Goal: Task Accomplishment & Management: Manage account settings

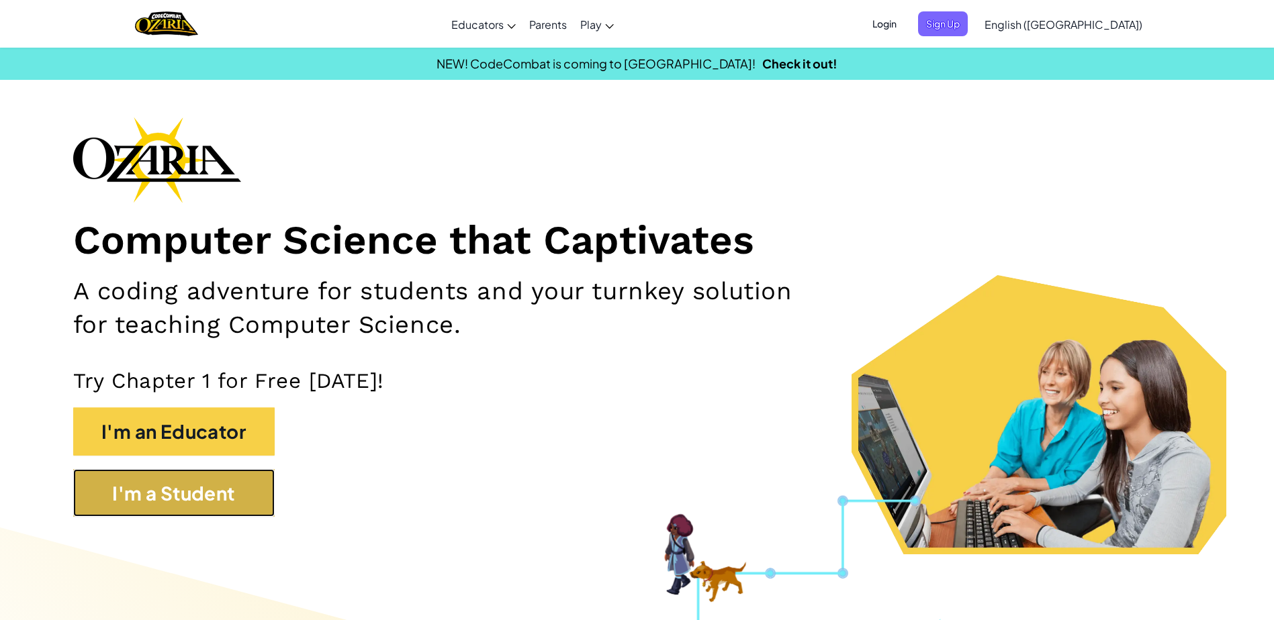
click at [162, 498] on button "I'm a Student" at bounding box center [173, 493] width 201 height 48
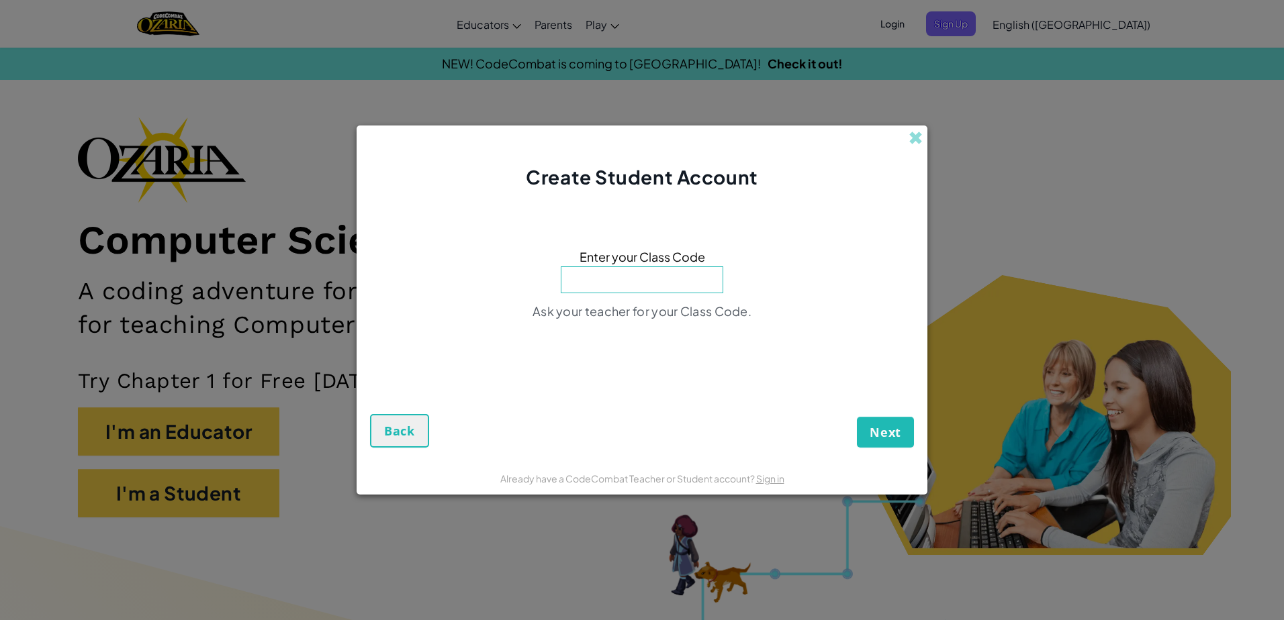
click at [651, 269] on input at bounding box center [642, 280] width 162 height 27
type input "FlySoupCrash"
click at [869, 433] on button "Next" at bounding box center [885, 432] width 57 height 31
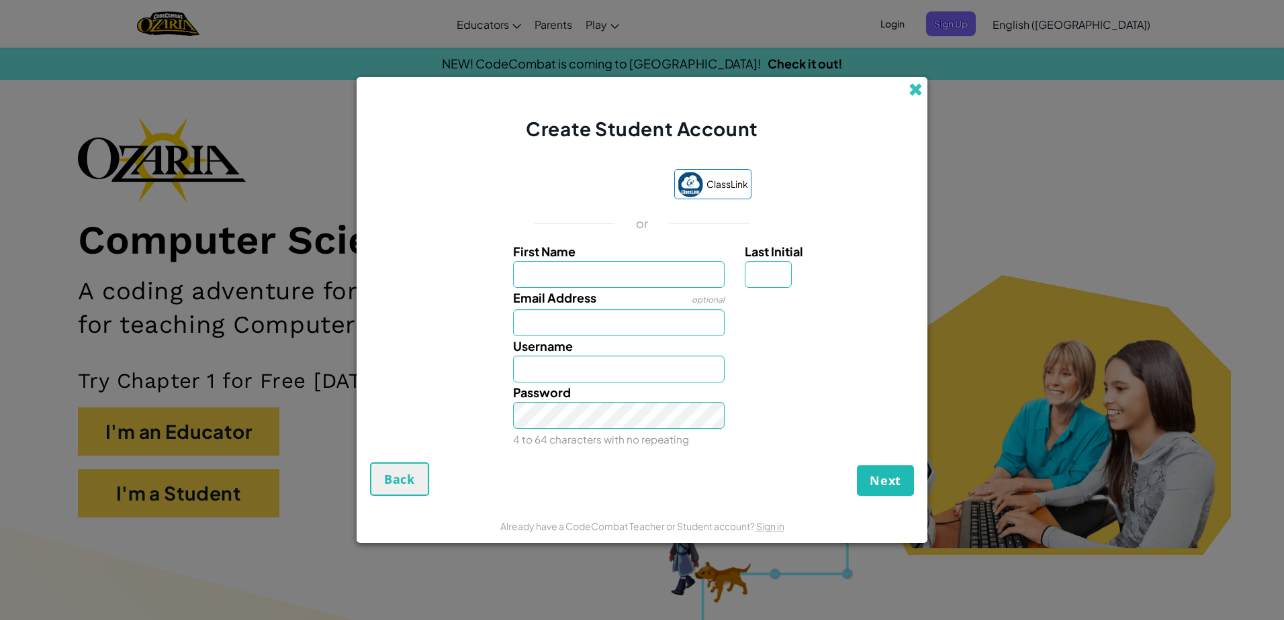
click at [911, 85] on span at bounding box center [915, 90] width 14 height 14
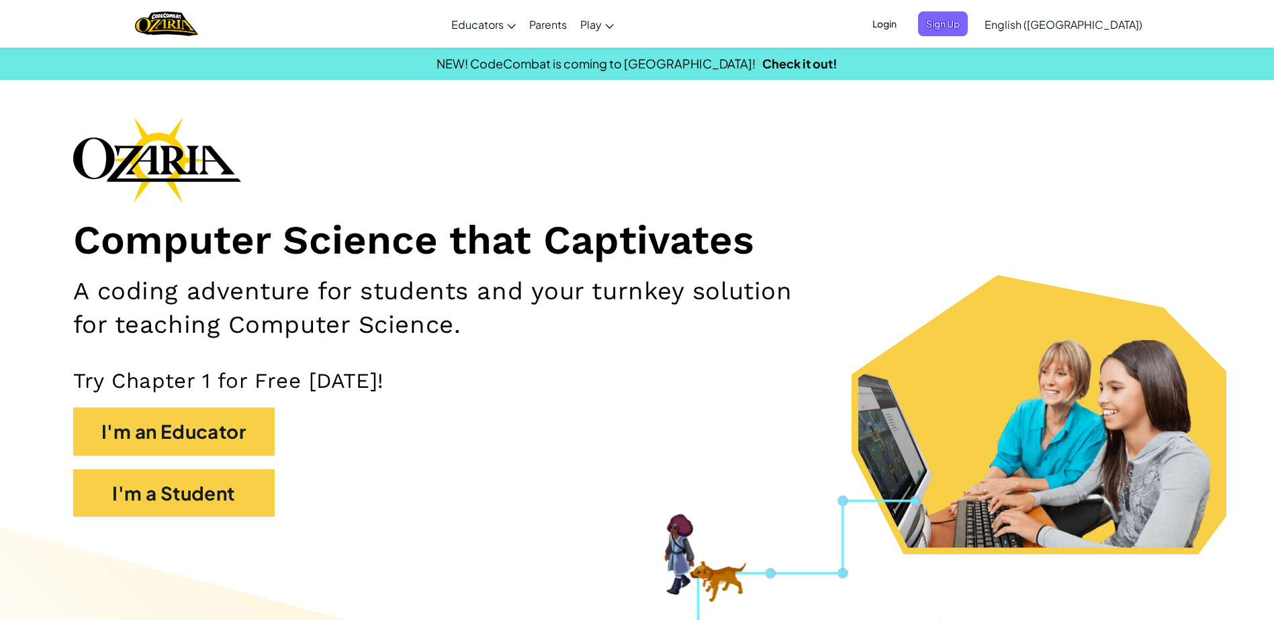
click at [904, 20] on span "Login" at bounding box center [884, 23] width 40 height 25
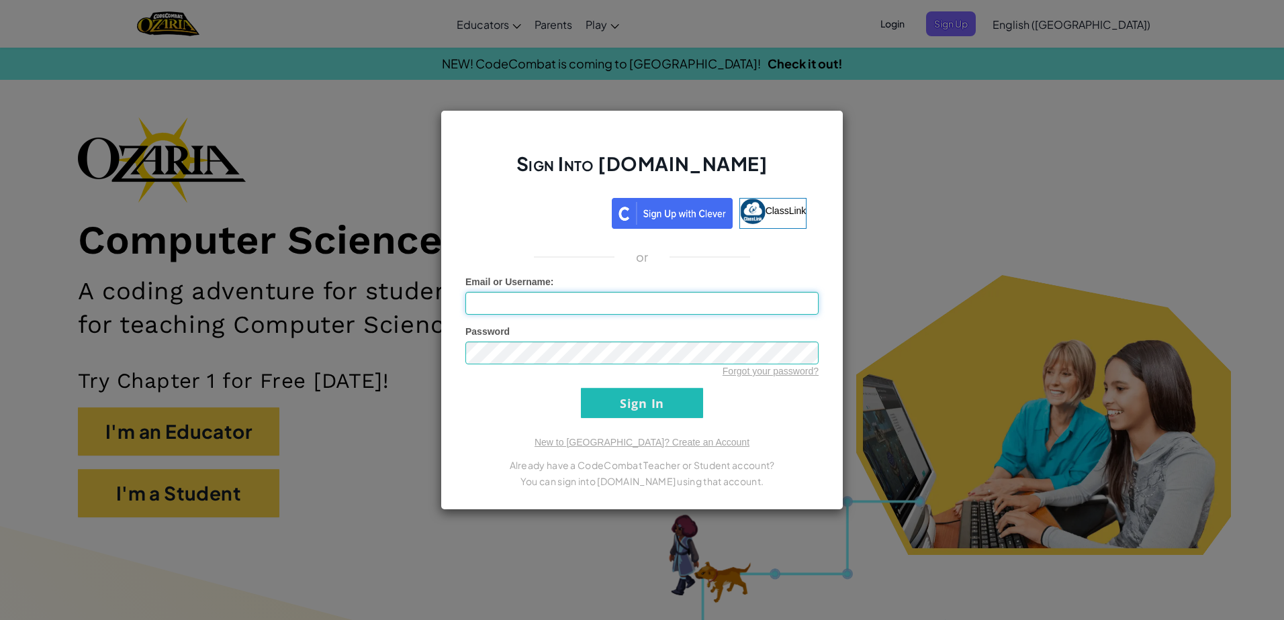
click at [618, 305] on input "Email or Username :" at bounding box center [641, 303] width 353 height 23
type input "AL07160863@tecmilenio.mx"
click at [734, 397] on form "Email or Username : AL07160863@tecmilenio.mx Password Forgot your password? Sig…" at bounding box center [641, 346] width 353 height 143
click at [741, 424] on div "Sign Into Ozaria.com ClassLink or Unknown Error Email or Username : AL07160863@…" at bounding box center [641, 310] width 403 height 400
click at [644, 403] on input "Sign In" at bounding box center [642, 403] width 122 height 30
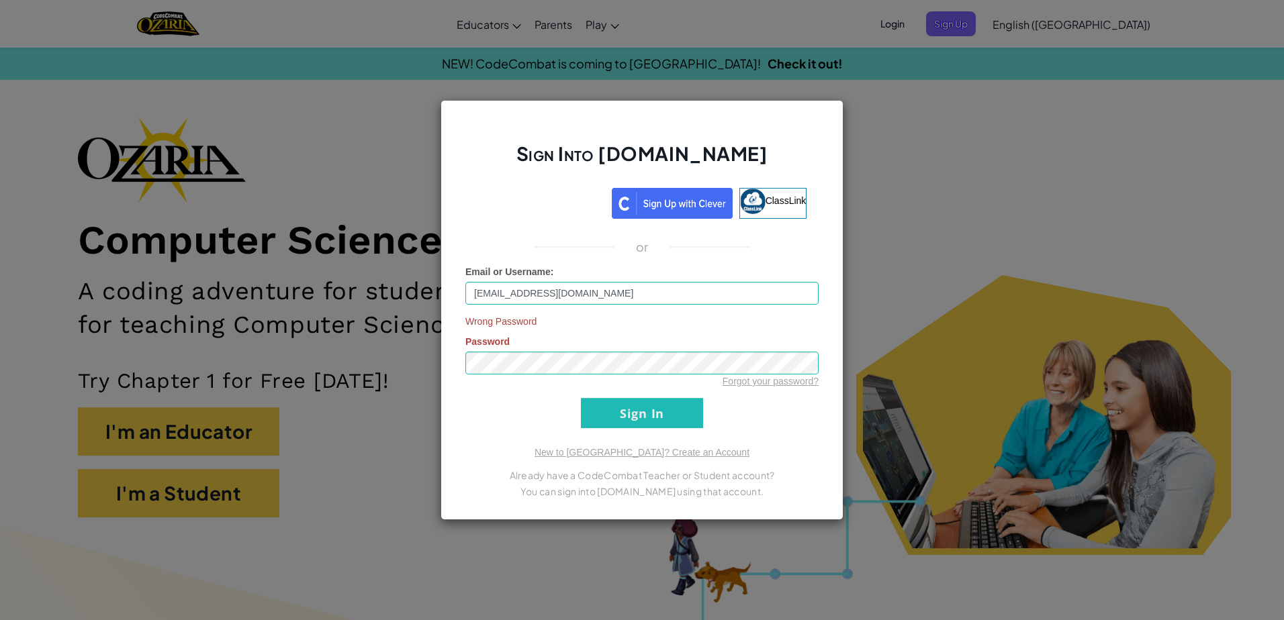
click at [536, 426] on form "Email or Username : AL07160863@tecmilenio.mx Wrong Password Password Forgot you…" at bounding box center [641, 346] width 353 height 163
click at [662, 416] on input "Sign In" at bounding box center [642, 413] width 122 height 30
click at [734, 399] on form "Email or Username : AL07160863@tecmilenio.mx Wrong Password Password Forgot you…" at bounding box center [641, 346] width 353 height 163
click at [681, 409] on input "Sign In" at bounding box center [642, 413] width 122 height 30
click at [635, 422] on input "Sign In" at bounding box center [642, 413] width 122 height 30
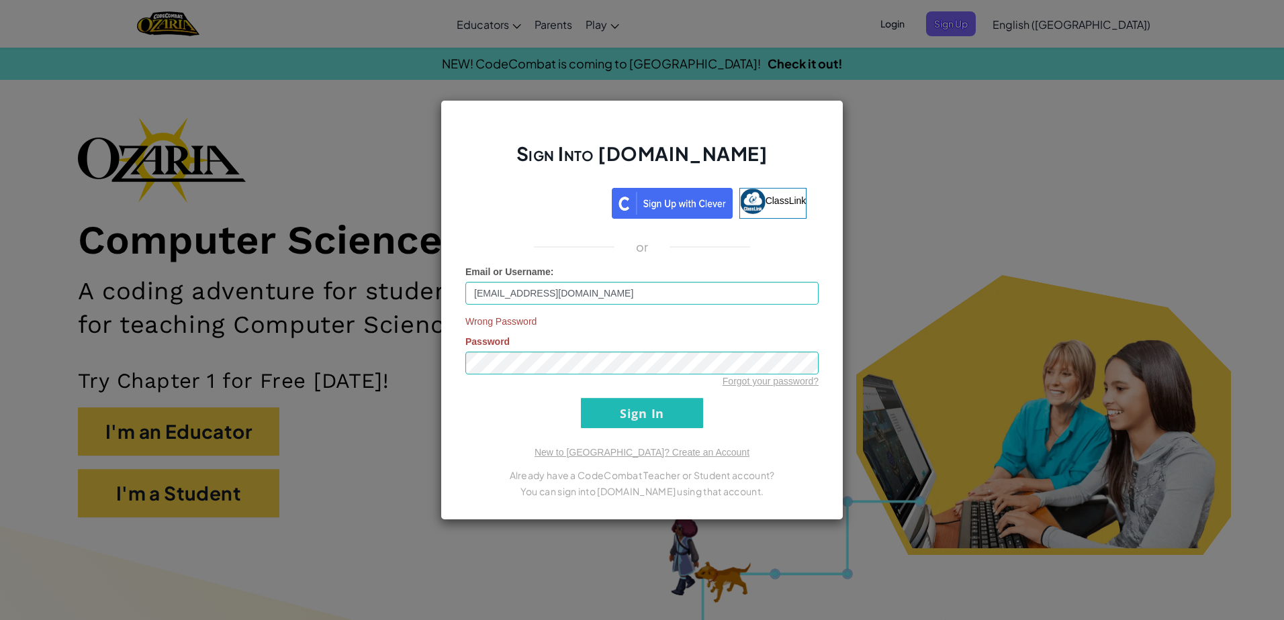
drag, startPoint x: 960, startPoint y: 127, endPoint x: 862, endPoint y: 111, distance: 99.2
click at [957, 126] on div "Sign Into Ozaria.com ClassLink or Email or Username : AL07160863@tecmilenio.mx …" at bounding box center [642, 310] width 1284 height 620
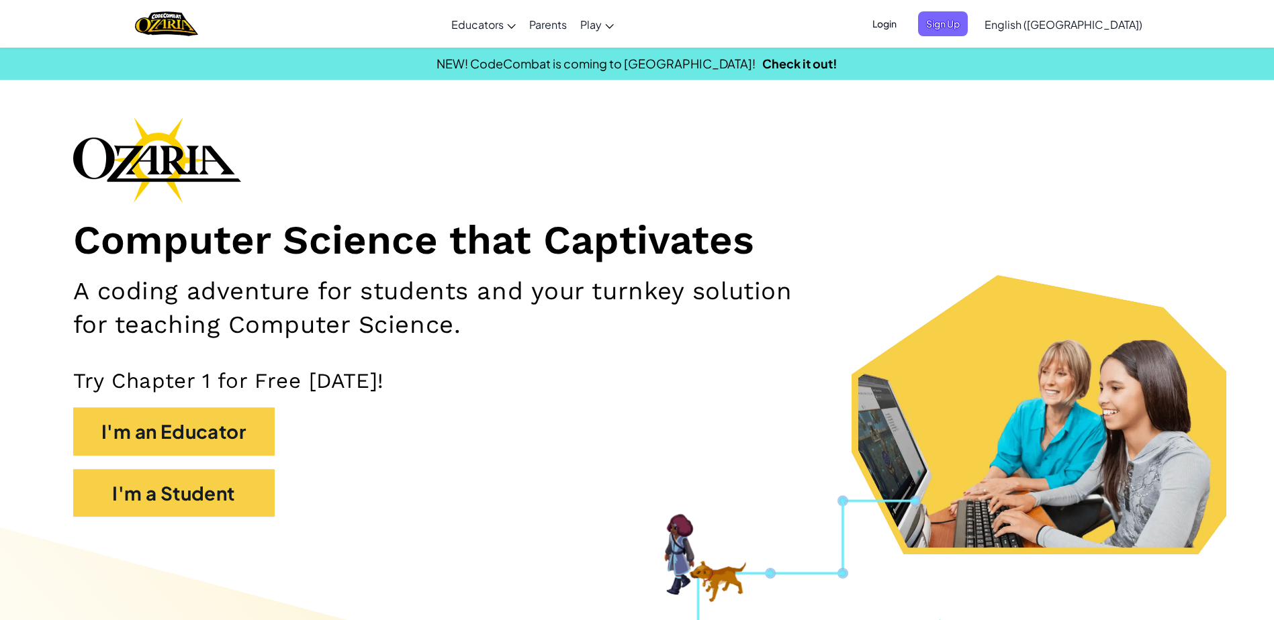
click at [930, 206] on div "Computer Science that Captivates A coding adventure for students and your turnk…" at bounding box center [637, 324] width 1128 height 414
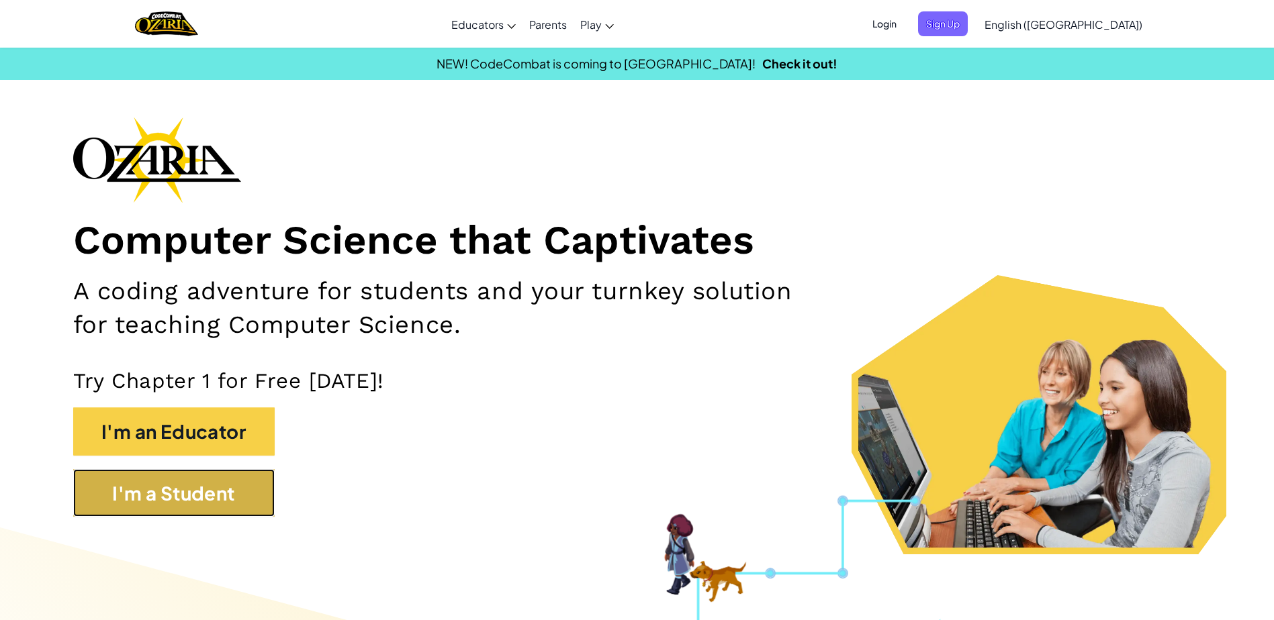
click at [211, 493] on button "I'm a Student" at bounding box center [173, 493] width 201 height 48
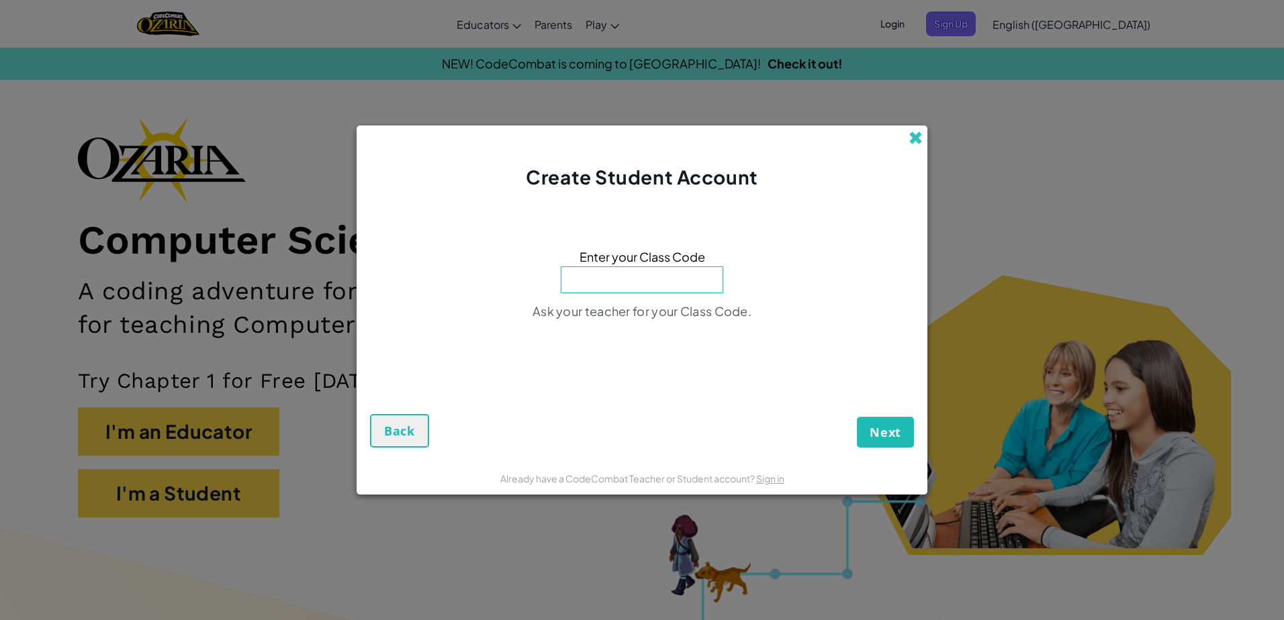
click at [915, 136] on span at bounding box center [915, 138] width 14 height 14
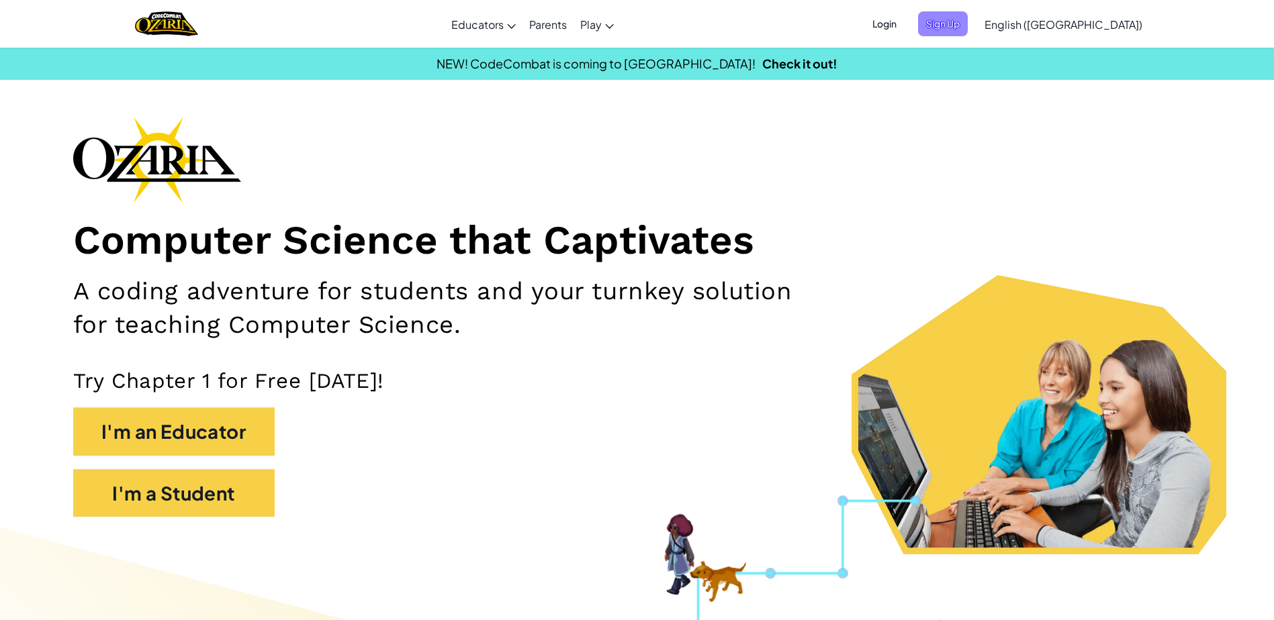
click at [967, 19] on span "Sign Up" at bounding box center [943, 23] width 50 height 25
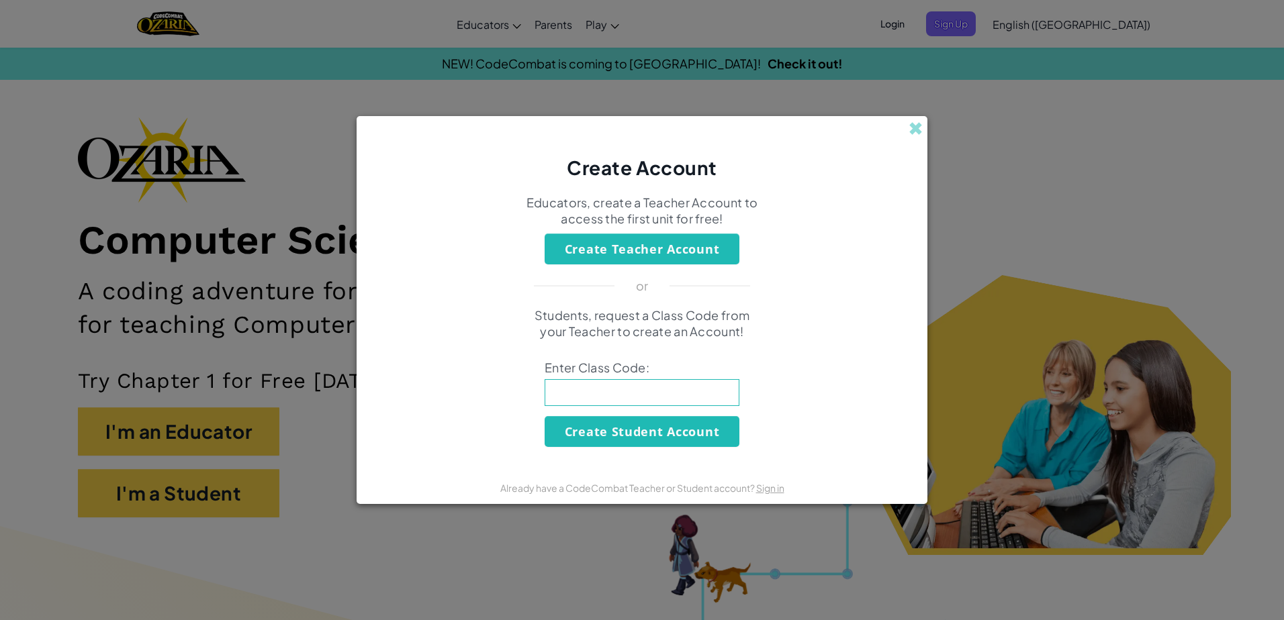
click at [707, 397] on input at bounding box center [641, 392] width 195 height 27
type input "FlySoupCrash"
click at [741, 398] on div "Students, request a Class Code from your Teacher to create an Account! Enter Cl…" at bounding box center [642, 377] width 544 height 140
click at [907, 124] on div "Create Account" at bounding box center [641, 148] width 571 height 65
click at [914, 129] on span at bounding box center [915, 129] width 14 height 14
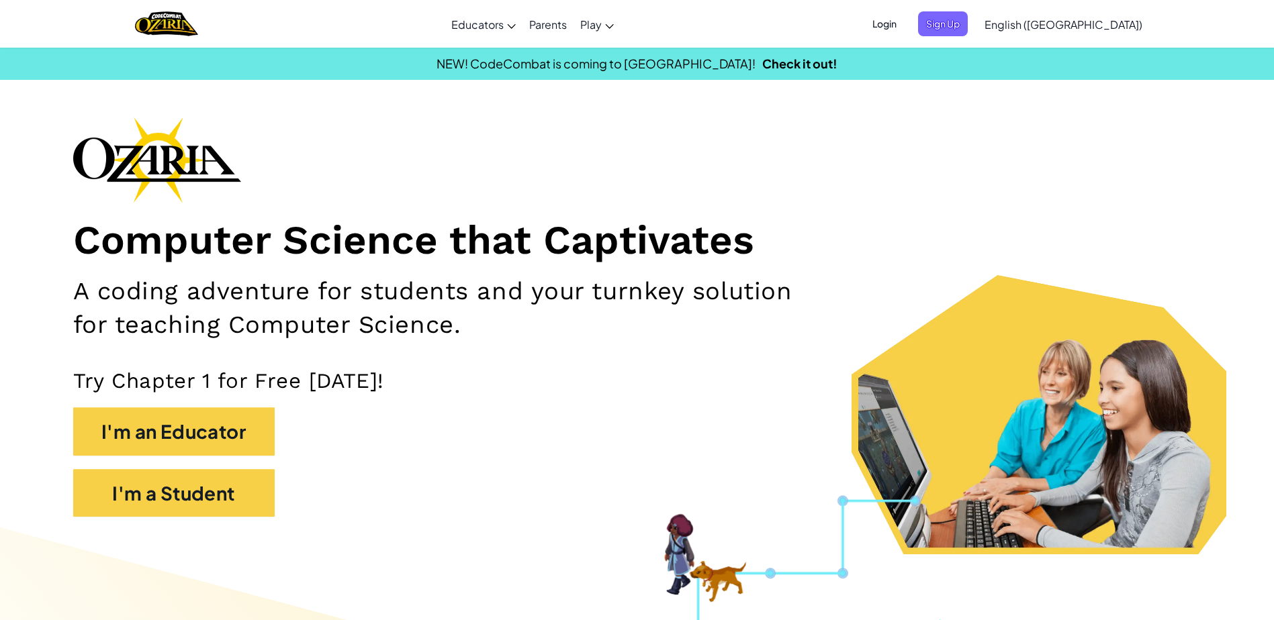
click at [904, 25] on span "Login" at bounding box center [884, 23] width 40 height 25
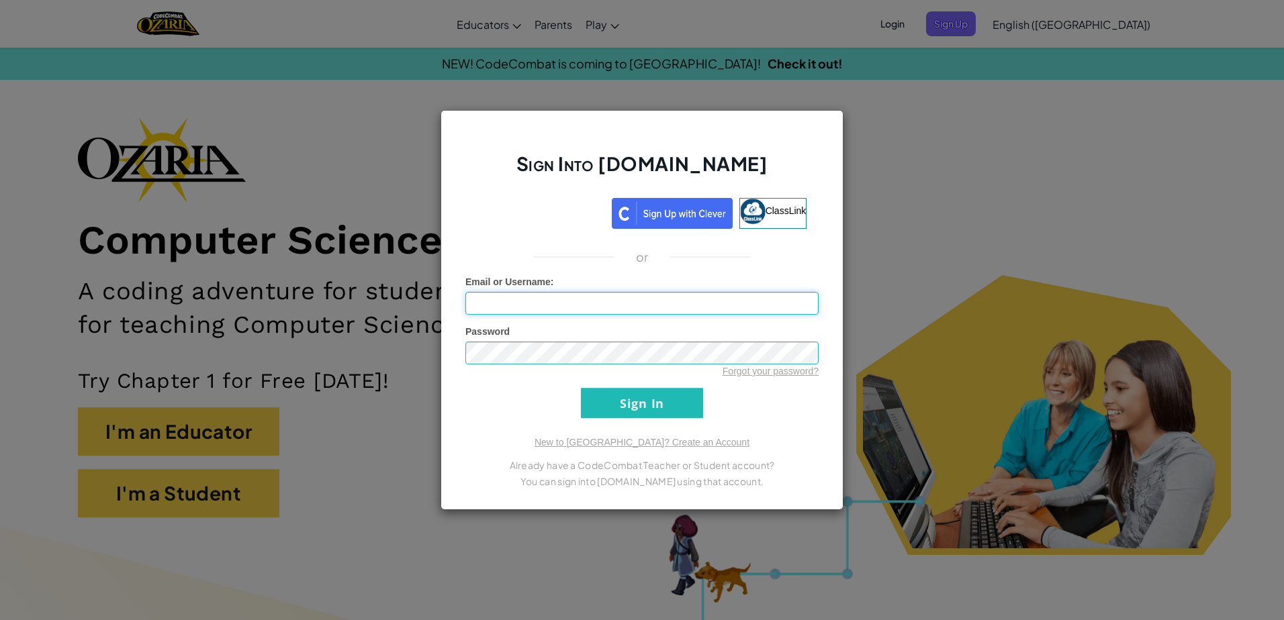
drag, startPoint x: 592, startPoint y: 304, endPoint x: 581, endPoint y: 309, distance: 12.6
click at [592, 304] on input "Email or Username :" at bounding box center [641, 303] width 353 height 23
click at [578, 301] on input "Email or Username :" at bounding box center [641, 303] width 353 height 23
click at [496, 393] on form "Email or Username : AL07160863@tecmilenio.mx Password Forgot your password? Sig…" at bounding box center [641, 346] width 353 height 143
click at [620, 308] on input "AL07160863@tecmilenio.mx" at bounding box center [641, 303] width 353 height 23
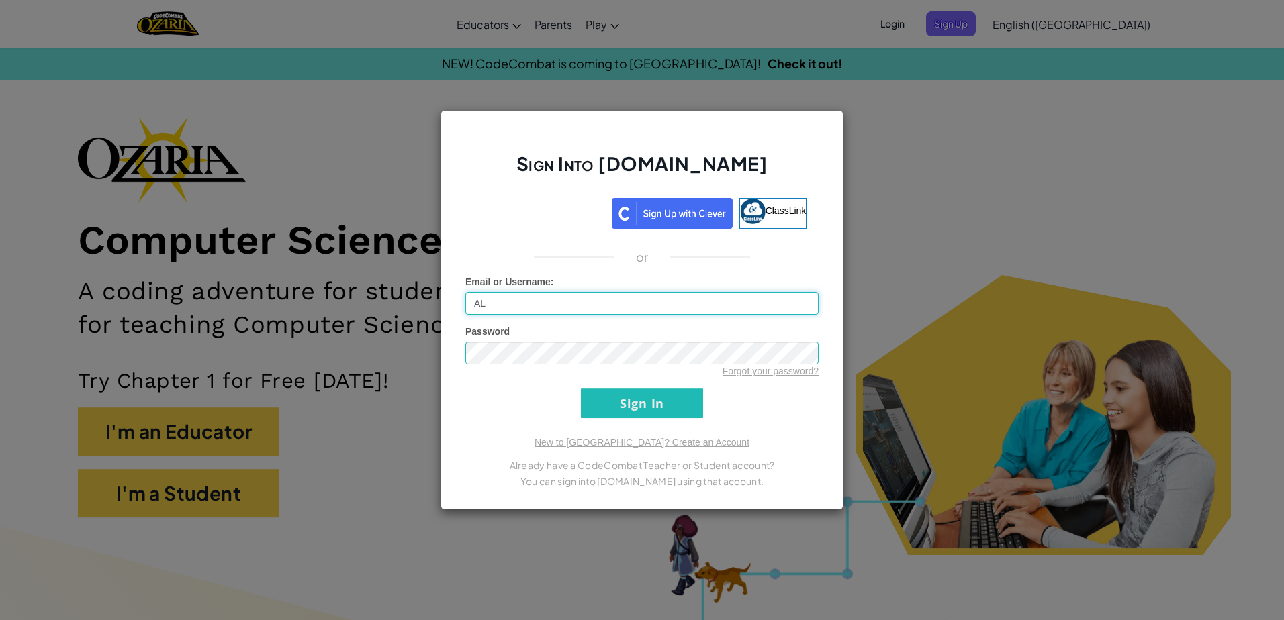
type input "A"
type input "Gael H"
click at [647, 403] on input "Sign In" at bounding box center [642, 403] width 122 height 30
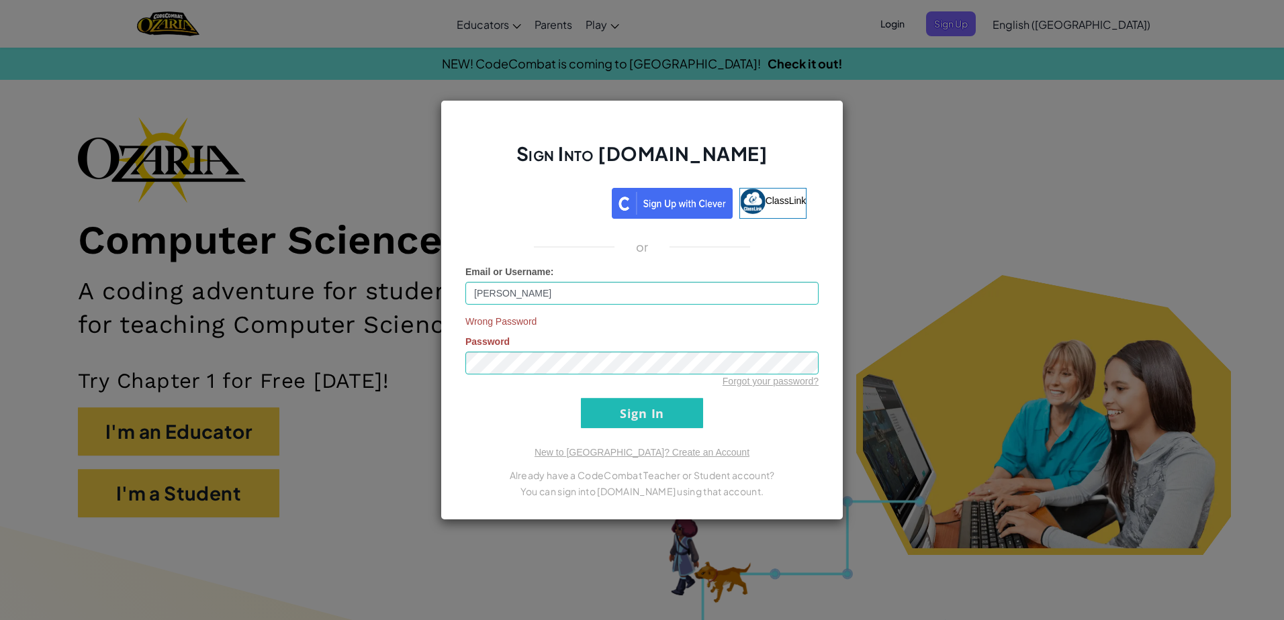
click at [955, 173] on div "Sign Into Ozaria.com ClassLink or Email or Username : Gael H Wrong Password Pas…" at bounding box center [642, 310] width 1284 height 620
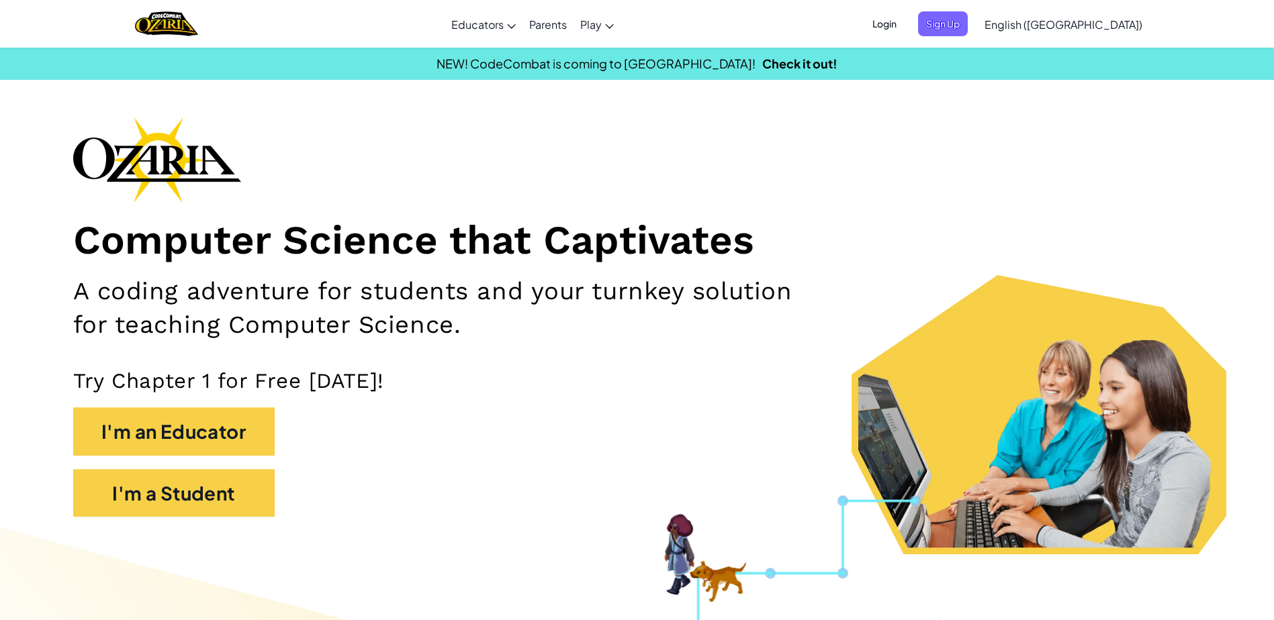
click at [963, 137] on div "Computer Science that Captivates A coding adventure for students and your turnk…" at bounding box center [637, 324] width 1128 height 414
click at [904, 19] on span "Login" at bounding box center [884, 23] width 40 height 25
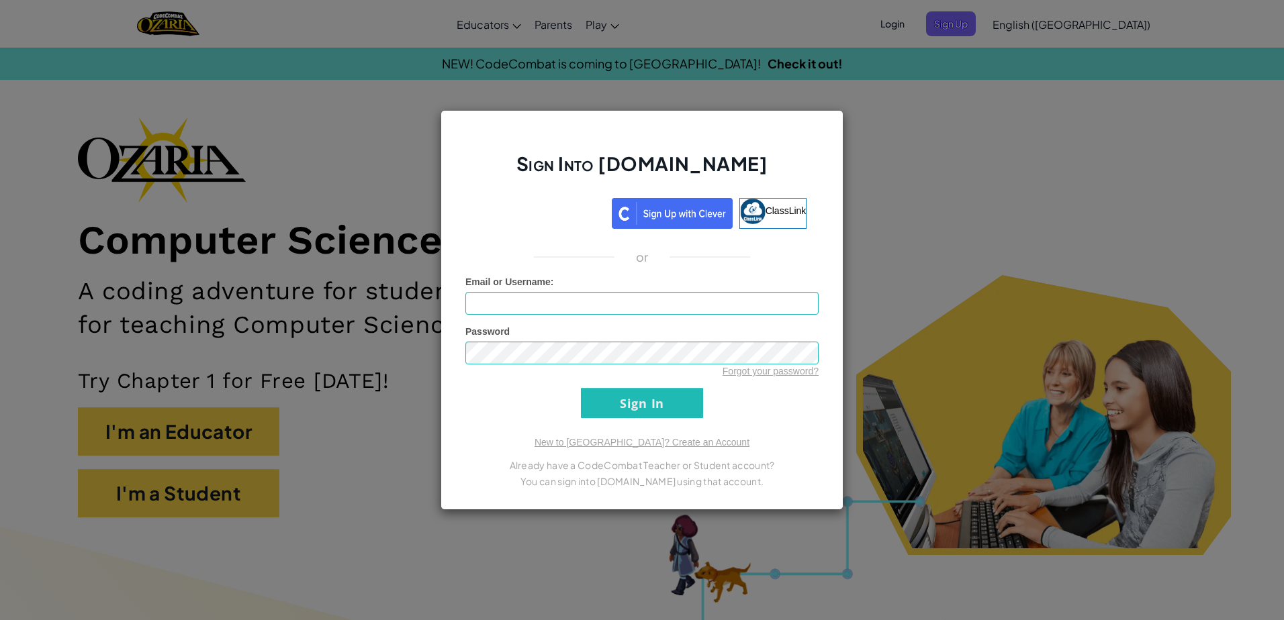
click at [968, 70] on div "Sign Into Ozaria.com ClassLink or Unknown Error Email or Username : Password Fo…" at bounding box center [642, 310] width 1284 height 620
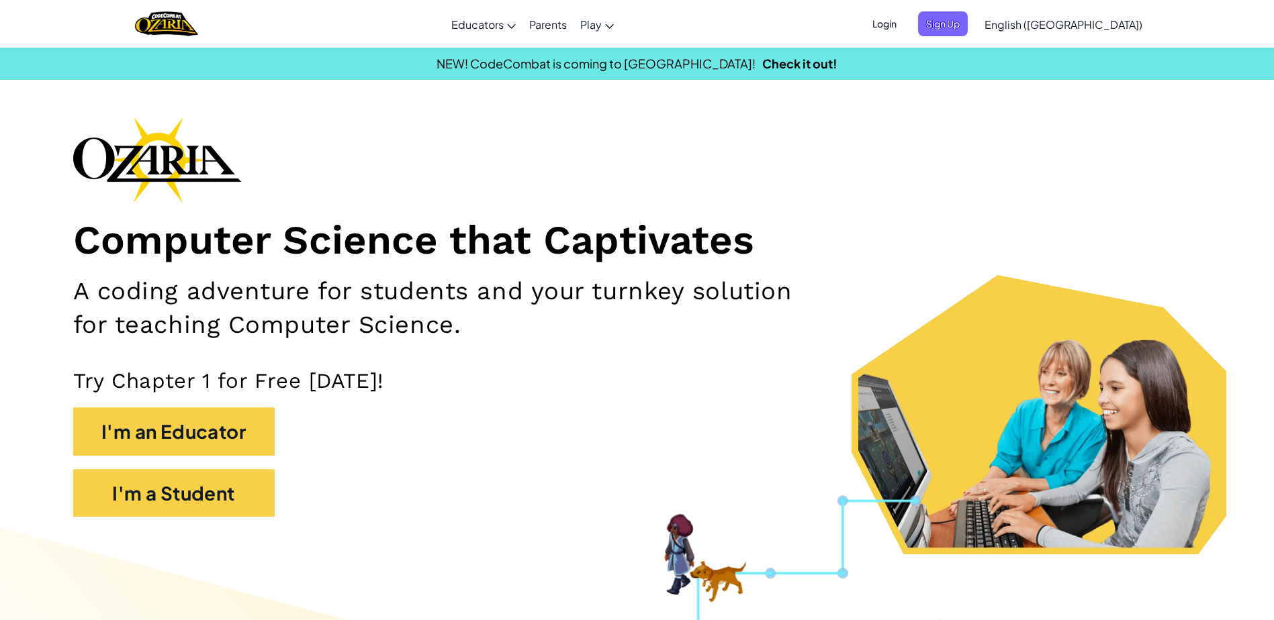
click at [307, 491] on div "I'm a Student" at bounding box center [637, 500] width 1128 height 62
click at [904, 21] on span "Login" at bounding box center [884, 23] width 40 height 25
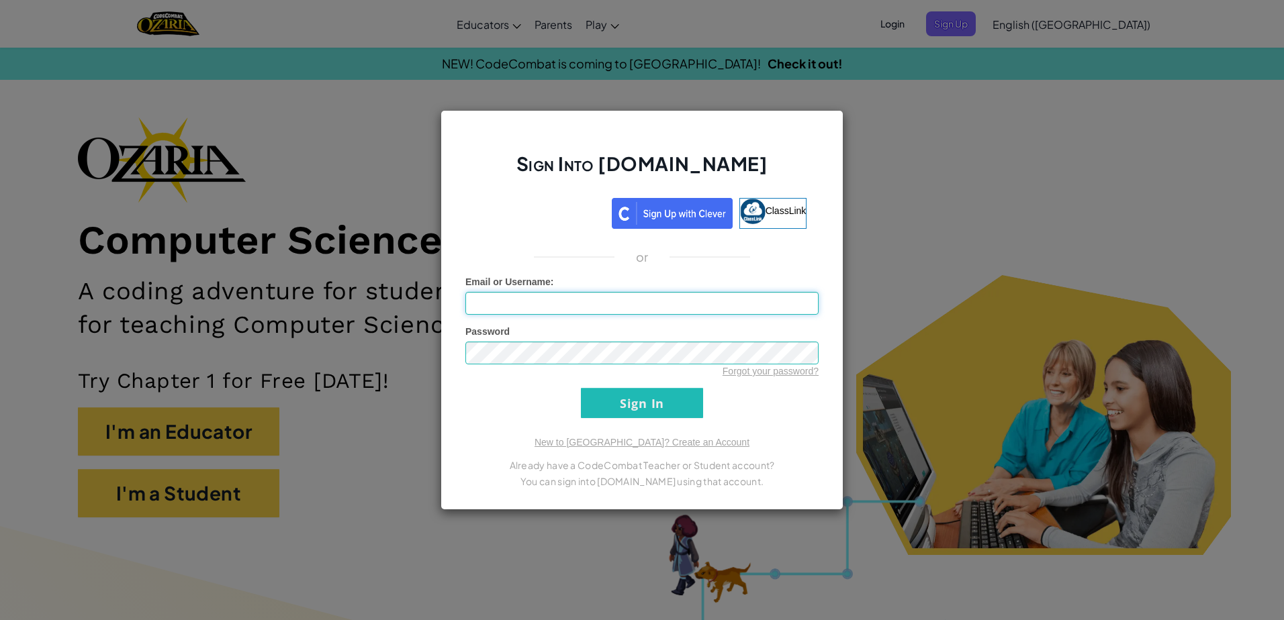
click at [590, 307] on input "Email or Username :" at bounding box center [641, 303] width 353 height 23
click at [574, 305] on input "Email or Username :" at bounding box center [641, 303] width 353 height 23
click at [648, 304] on input "Email or Username :" at bounding box center [641, 303] width 353 height 23
click at [639, 309] on input "Email or Username :" at bounding box center [641, 303] width 353 height 23
click at [560, 295] on div "Email or Username :" at bounding box center [641, 295] width 353 height 40
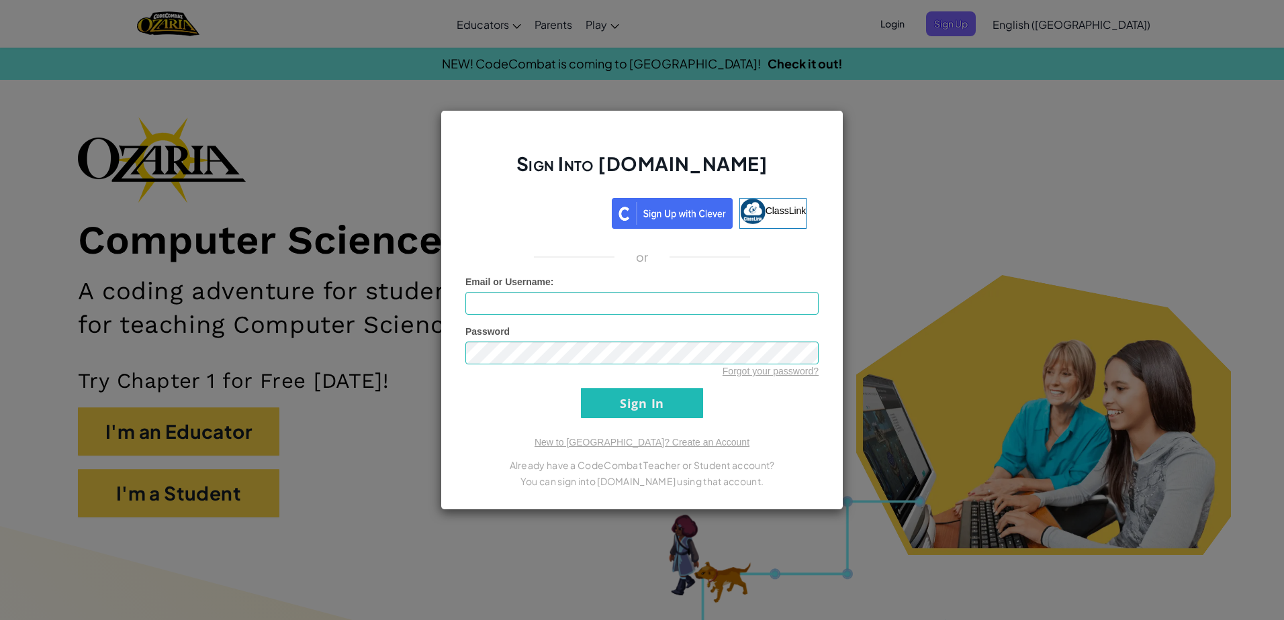
click at [657, 269] on div "Sign Into Ozaria.com ClassLink or Unknown Error Email or Username : Password Fo…" at bounding box center [641, 310] width 403 height 400
click at [564, 297] on input "Email or Username :" at bounding box center [641, 303] width 353 height 23
click at [561, 303] on input "Email or Username :" at bounding box center [641, 303] width 353 height 23
drag, startPoint x: 532, startPoint y: 307, endPoint x: 532, endPoint y: 326, distance: 18.8
drag, startPoint x: 532, startPoint y: 326, endPoint x: 489, endPoint y: 395, distance: 82.0
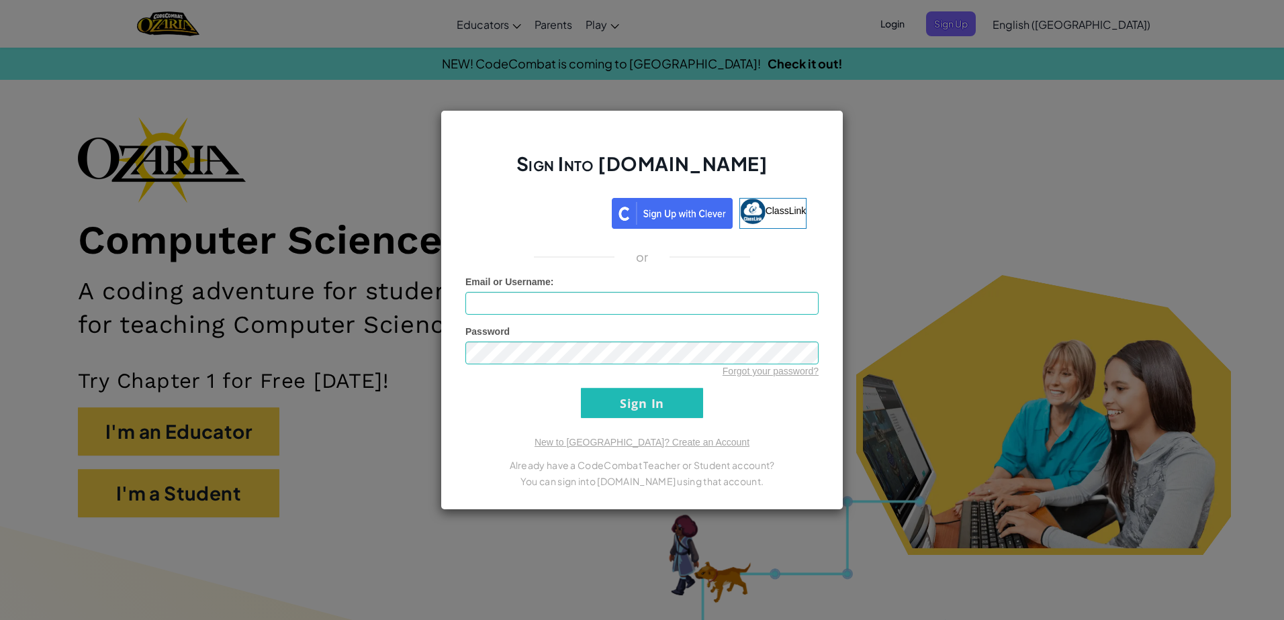
click at [489, 408] on form "Email or Username : Password Forgot your password? Sign In" at bounding box center [641, 346] width 353 height 143
drag, startPoint x: 516, startPoint y: 281, endPoint x: 522, endPoint y: 290, distance: 10.8
click at [522, 290] on div "Email or Username :" at bounding box center [641, 295] width 353 height 40
drag, startPoint x: 522, startPoint y: 290, endPoint x: 526, endPoint y: 299, distance: 10.5
click at [526, 299] on input "Email or Username :" at bounding box center [641, 303] width 353 height 23
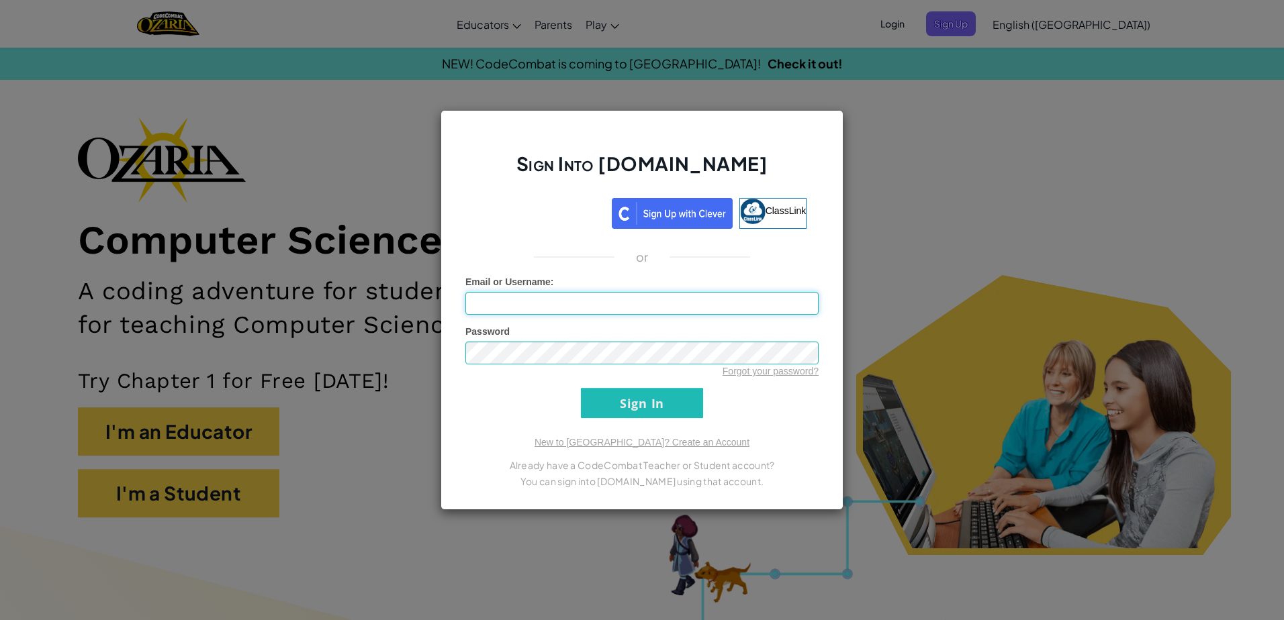
click at [526, 299] on input "Email or Username :" at bounding box center [641, 303] width 353 height 23
click at [895, 141] on div "Sign Into Ozaria.com ClassLink or Unknown Error Email or Username : Password Fo…" at bounding box center [642, 310] width 1284 height 620
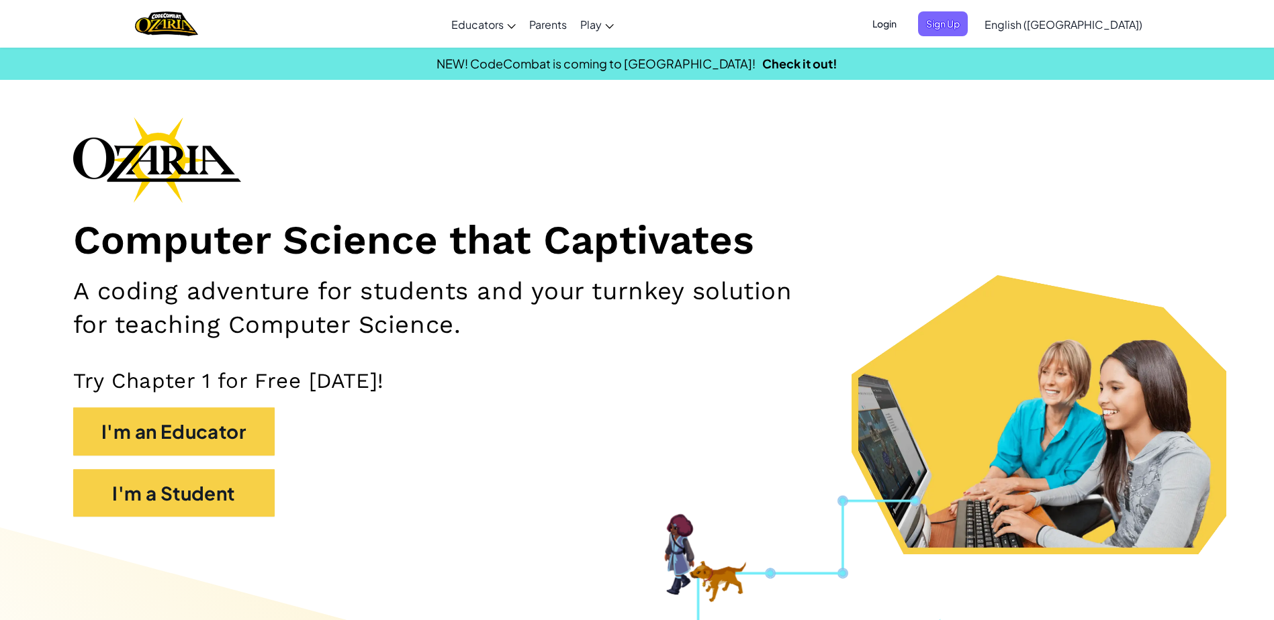
click at [904, 24] on span "Login" at bounding box center [884, 23] width 40 height 25
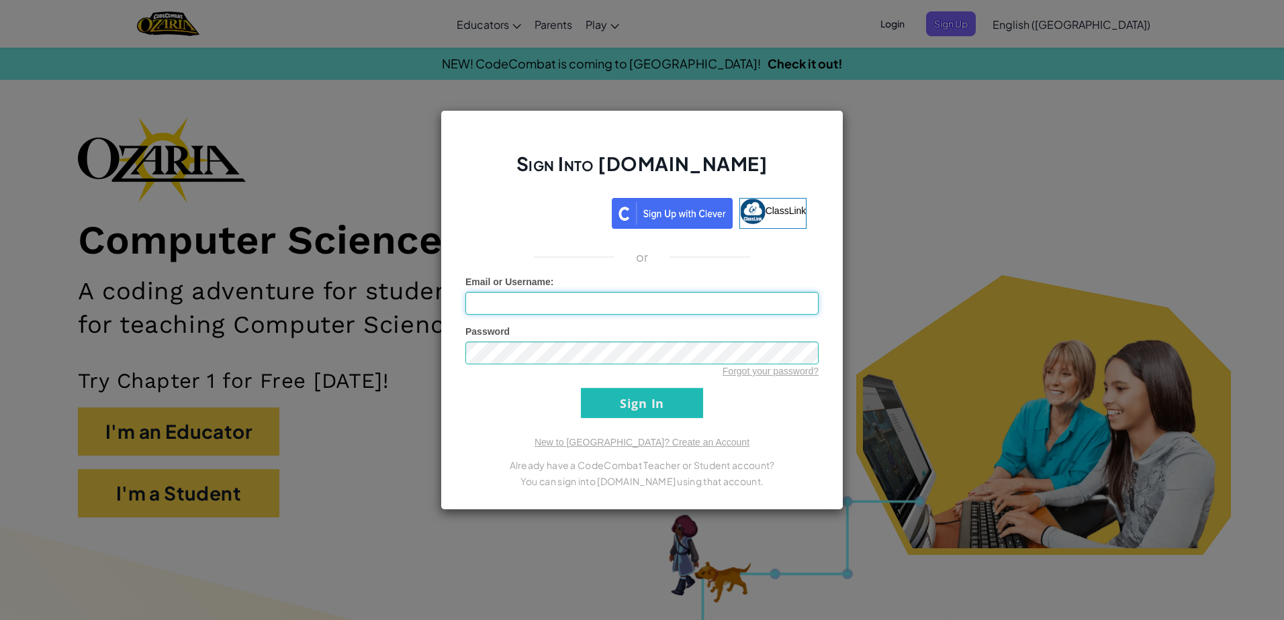
click at [585, 307] on input "Email or Username :" at bounding box center [641, 303] width 353 height 23
click at [520, 301] on input "Email or Username :" at bounding box center [641, 303] width 353 height 23
click at [453, 302] on div "Sign Into Ozaria.com ClassLink or Unknown Error Email or Username : Password Fo…" at bounding box center [641, 310] width 403 height 400
click at [481, 297] on input "Email or Username :" at bounding box center [641, 303] width 353 height 23
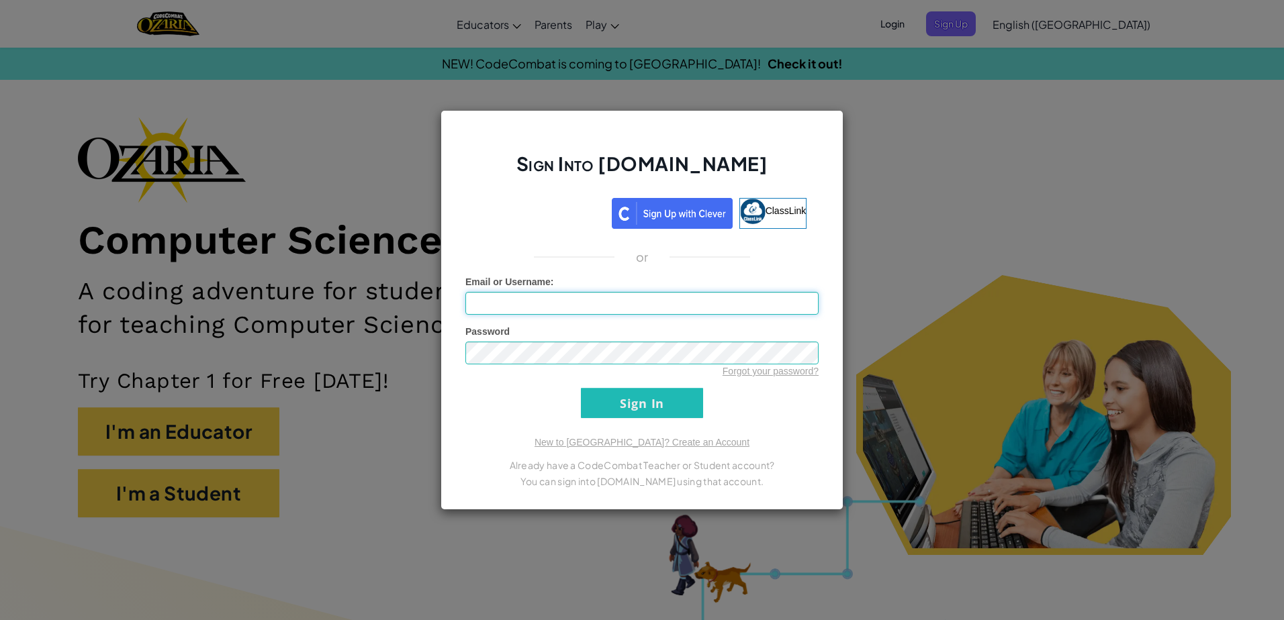
click at [487, 305] on input "Email or Username :" at bounding box center [641, 303] width 353 height 23
click at [488, 305] on input "Email or Username :" at bounding box center [641, 303] width 353 height 23
click at [928, 114] on div "Sign Into Ozaria.com ClassLink or Unknown Error Email or Username : Password Fo…" at bounding box center [642, 310] width 1284 height 620
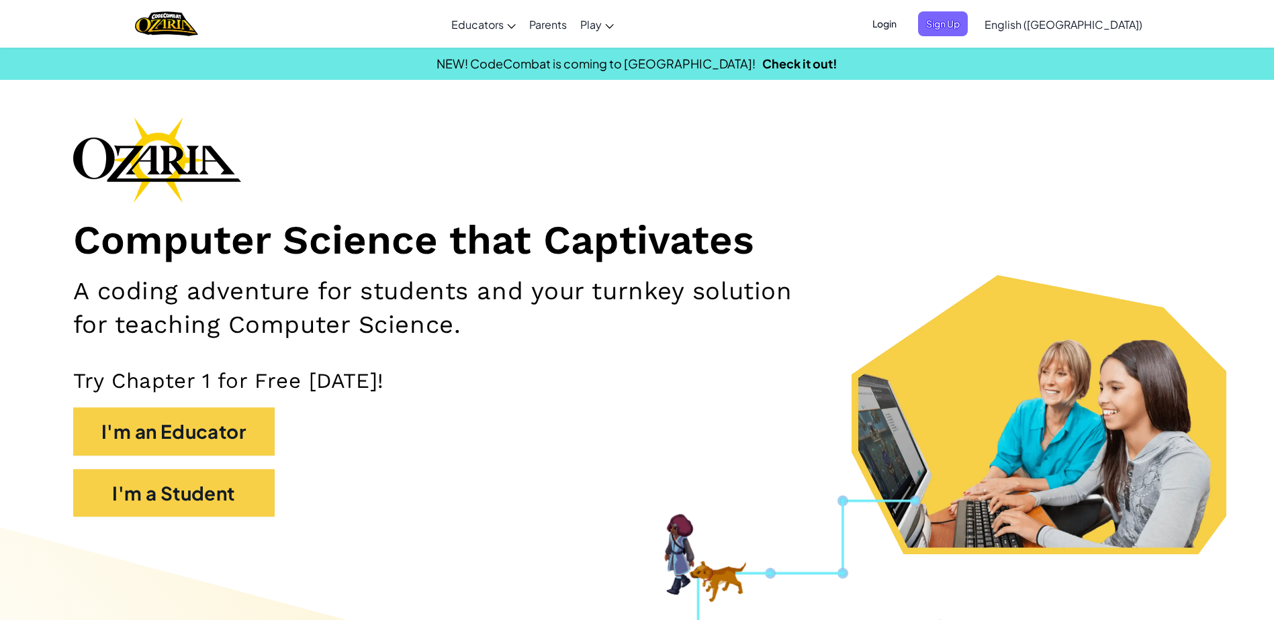
click at [904, 30] on span "Login" at bounding box center [884, 23] width 40 height 25
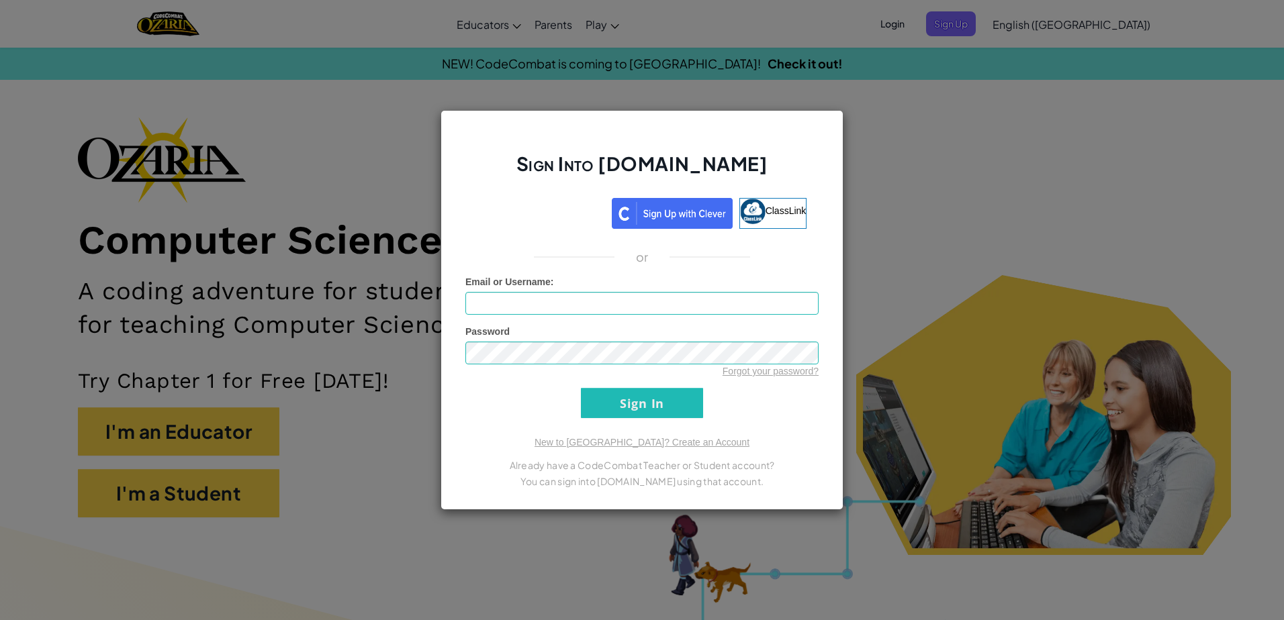
click at [598, 316] on form "Email or Username : Password Forgot your password? Sign In" at bounding box center [641, 346] width 353 height 143
click at [589, 309] on input "Email or Username :" at bounding box center [641, 303] width 353 height 23
drag, startPoint x: 1099, startPoint y: 152, endPoint x: 571, endPoint y: 146, distance: 528.4
click at [1092, 158] on div "Sign Into Ozaria.com ClassLink or Unknown Error Email or Username : Password Fo…" at bounding box center [642, 310] width 1284 height 620
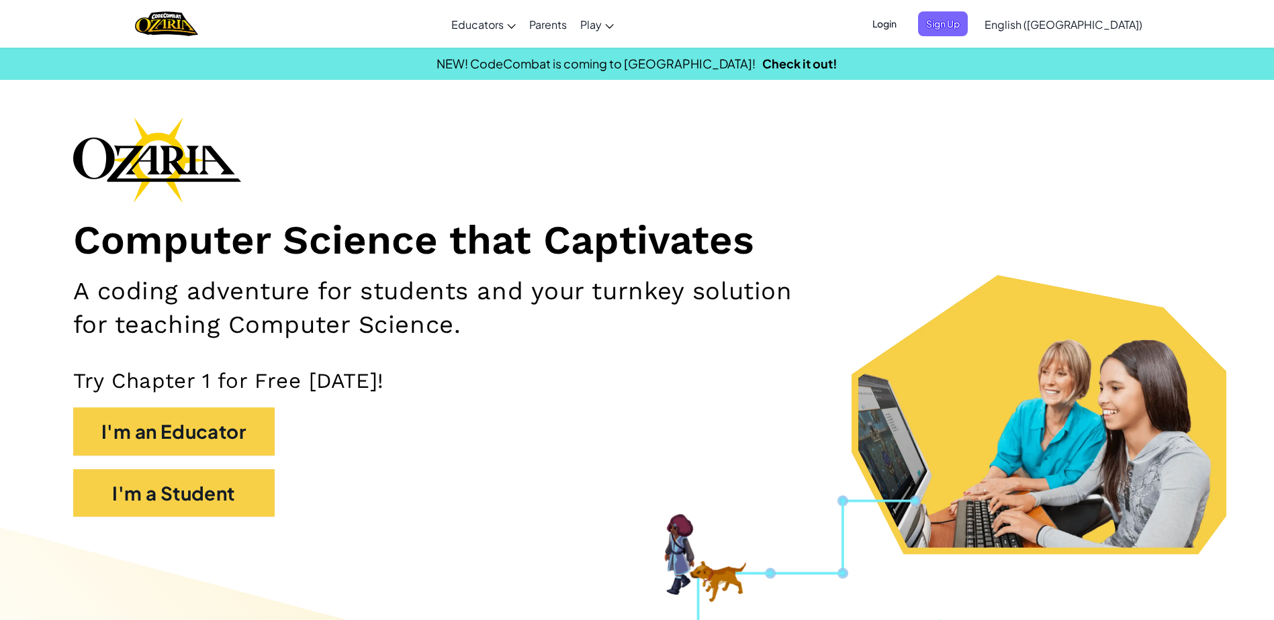
click at [904, 27] on span "Login" at bounding box center [884, 23] width 40 height 25
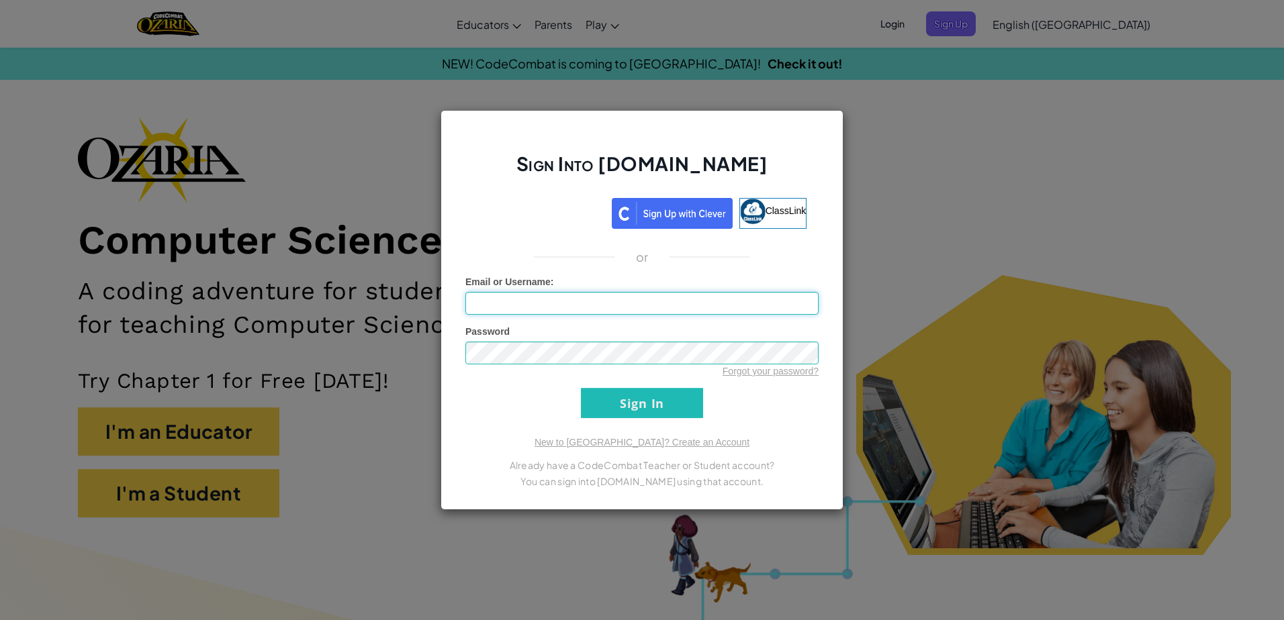
click at [586, 302] on input "Email or Username :" at bounding box center [641, 303] width 353 height 23
click at [542, 305] on input "Email or Username :" at bounding box center [641, 303] width 353 height 23
click at [477, 304] on input "Email or Username :" at bounding box center [641, 303] width 353 height 23
drag, startPoint x: 477, startPoint y: 304, endPoint x: 724, endPoint y: 294, distance: 247.3
click at [724, 294] on input "Email or Username :" at bounding box center [641, 303] width 353 height 23
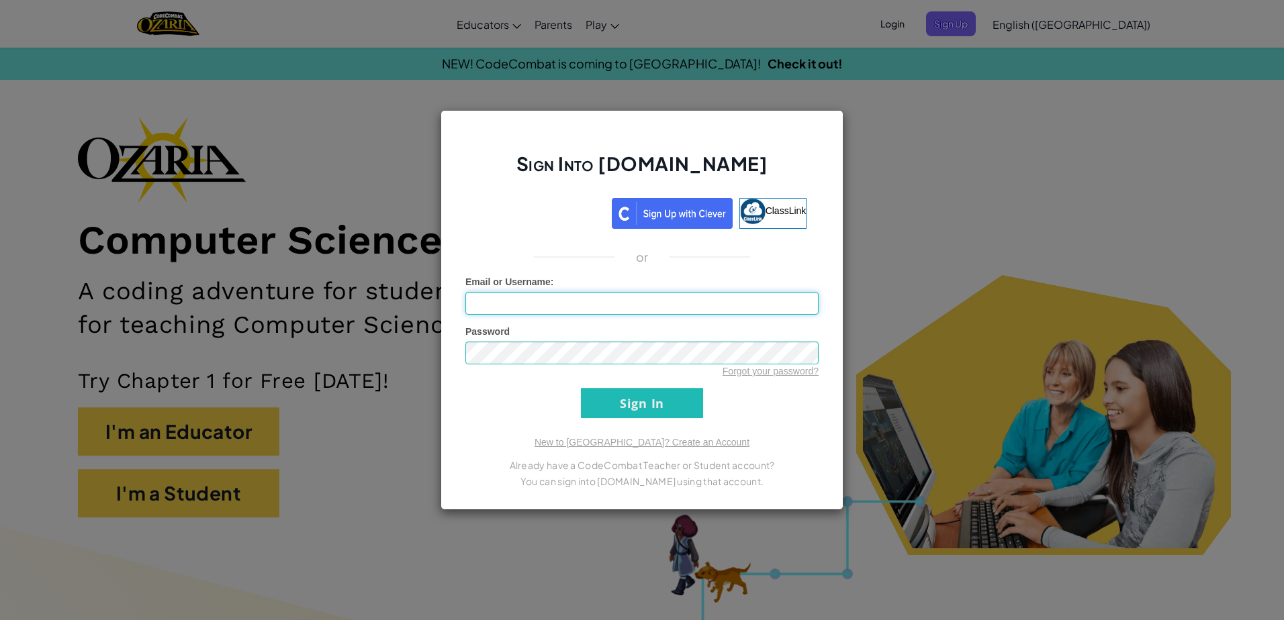
click at [714, 301] on input "Email or Username :" at bounding box center [641, 303] width 353 height 23
click at [571, 286] on div "Email or Username :" at bounding box center [641, 295] width 353 height 40
click at [576, 297] on input "Email or Username :" at bounding box center [641, 303] width 353 height 23
type input "Gael Herrera"
click at [760, 430] on div "Sign Into Ozaria.com ClassLink or Unknown Error Email or Username : Gael Herrer…" at bounding box center [641, 310] width 403 height 400
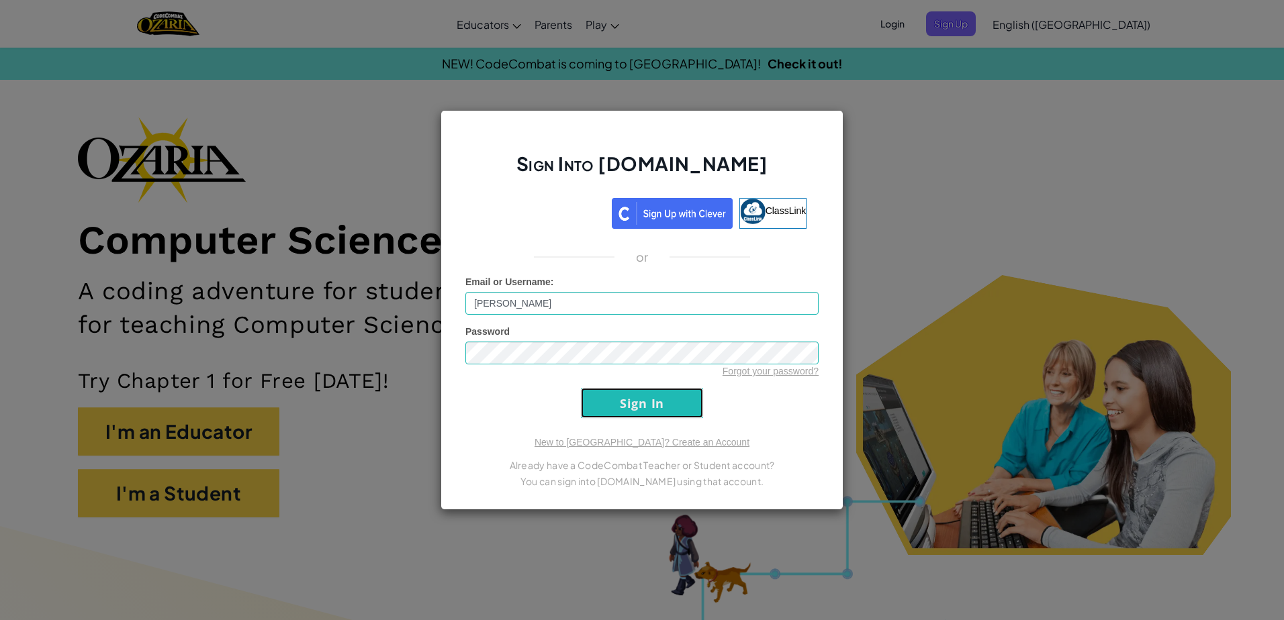
click at [615, 399] on input "Sign In" at bounding box center [642, 403] width 122 height 30
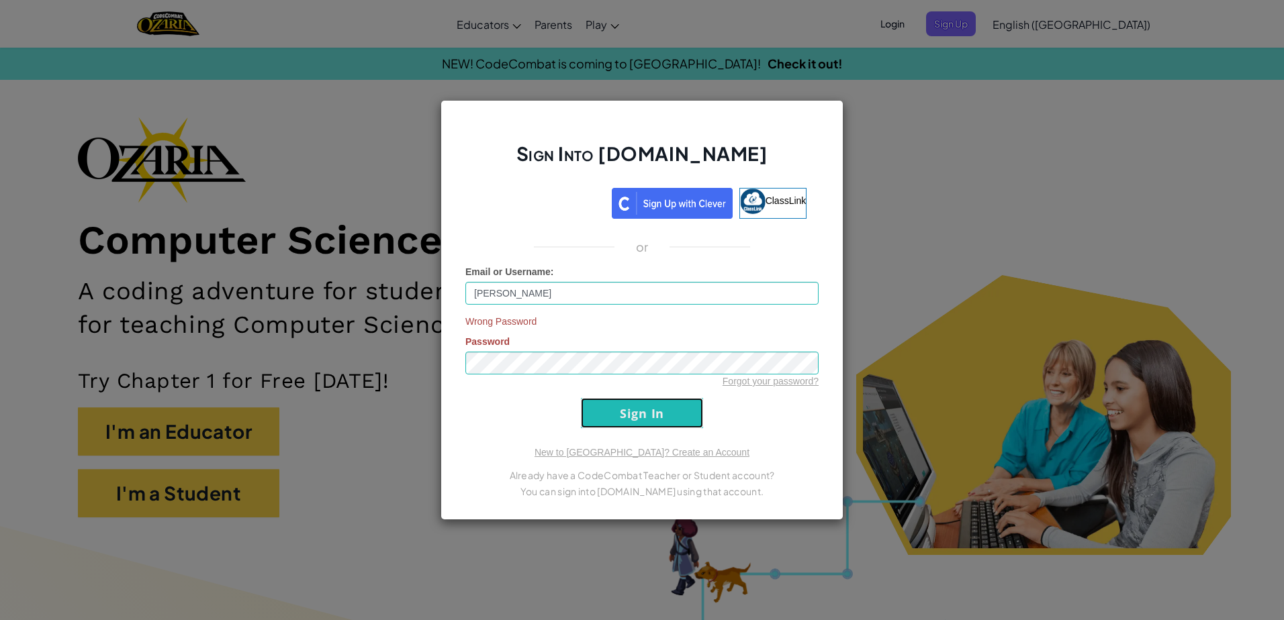
click at [645, 417] on input "Sign In" at bounding box center [642, 413] width 122 height 30
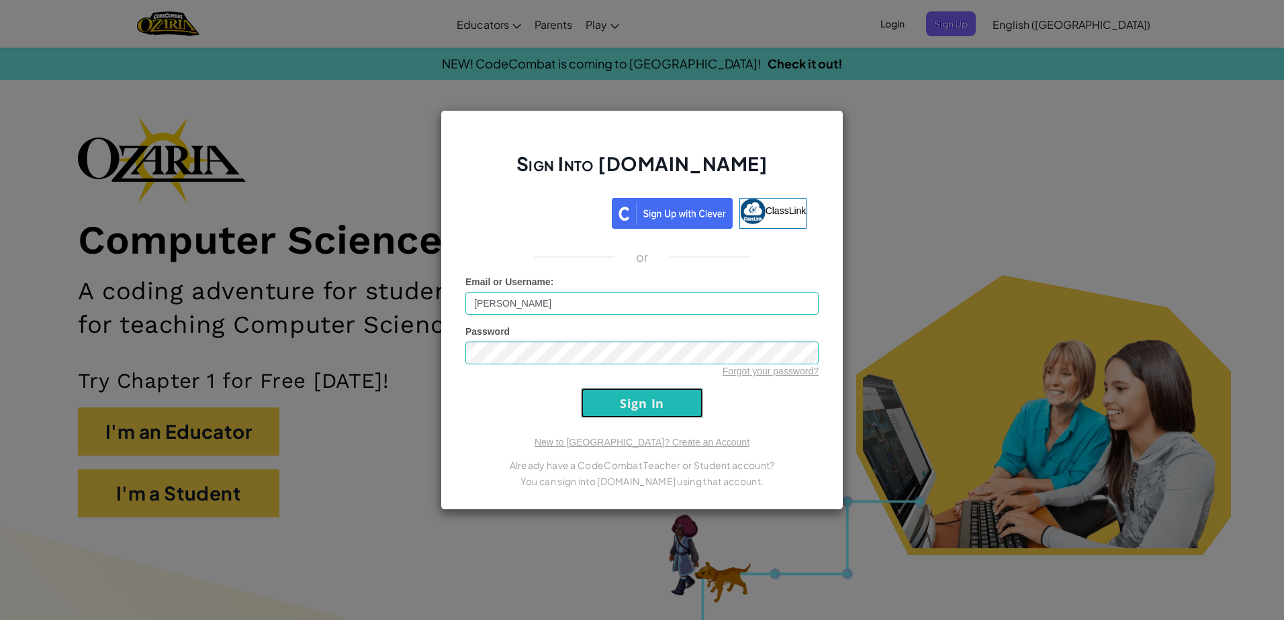
click at [645, 417] on input "Sign In" at bounding box center [642, 403] width 122 height 30
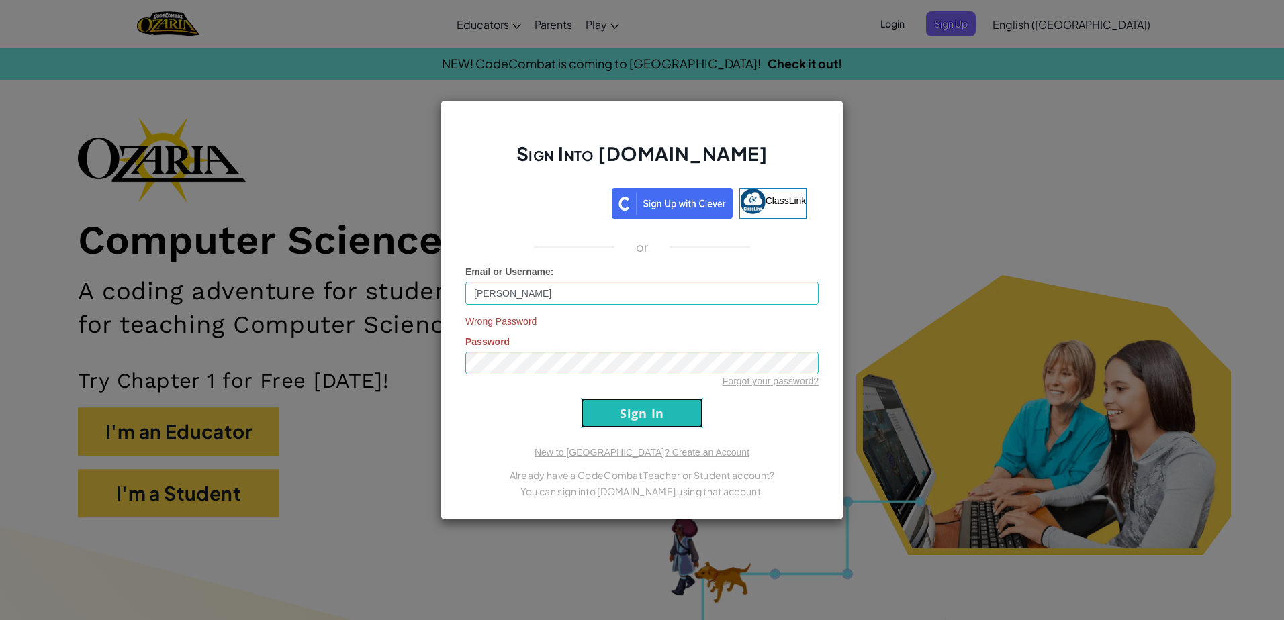
click at [642, 417] on input "Sign In" at bounding box center [642, 413] width 122 height 30
drag, startPoint x: 642, startPoint y: 417, endPoint x: 638, endPoint y: 424, distance: 8.4
click at [638, 422] on input "Sign In" at bounding box center [642, 413] width 122 height 30
click at [638, 424] on input "Sign In" at bounding box center [642, 413] width 122 height 30
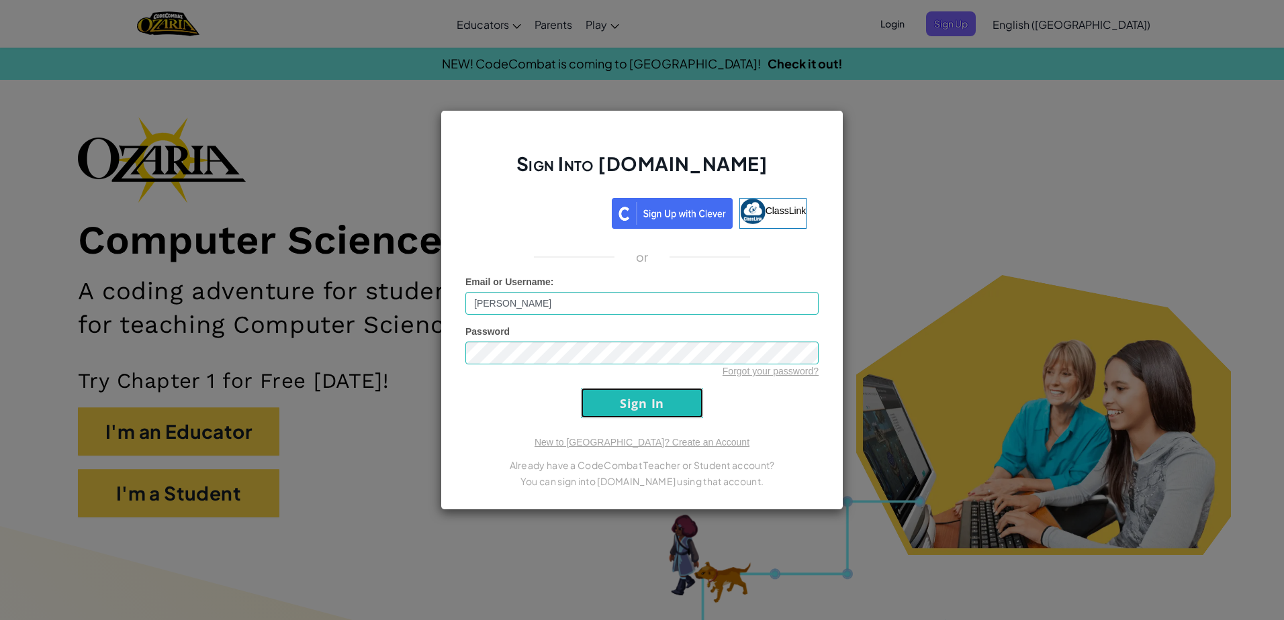
click at [638, 418] on input "Sign In" at bounding box center [642, 403] width 122 height 30
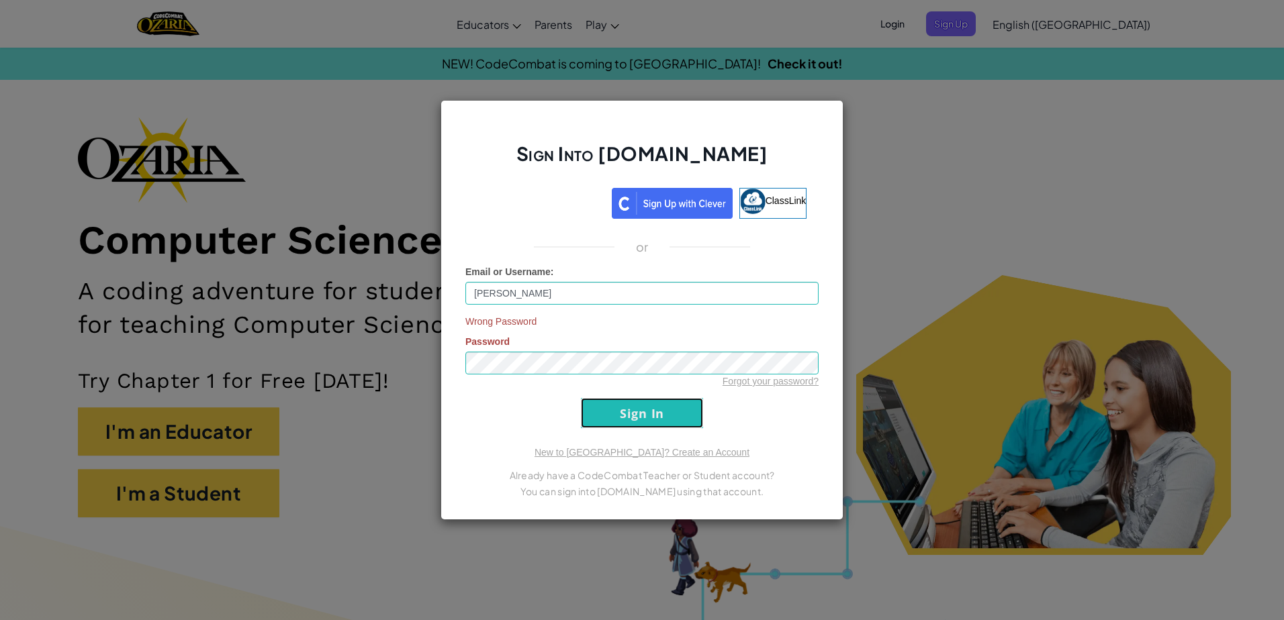
click at [642, 426] on input "Sign In" at bounding box center [642, 413] width 122 height 30
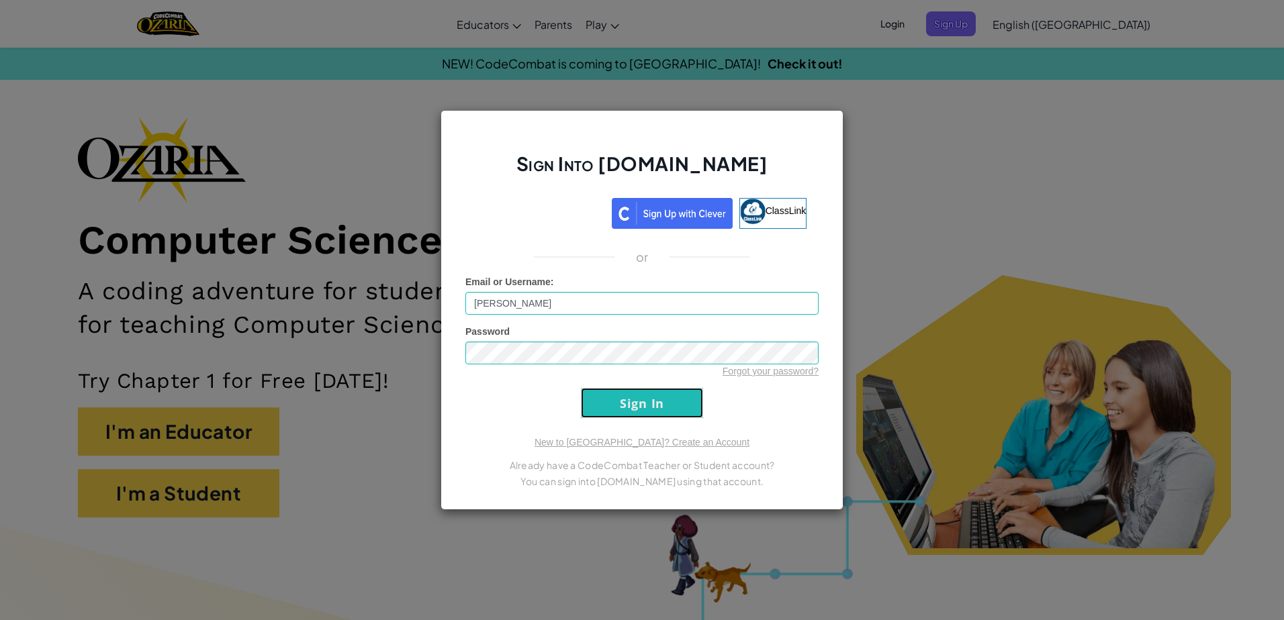
click at [642, 418] on input "Sign In" at bounding box center [642, 403] width 122 height 30
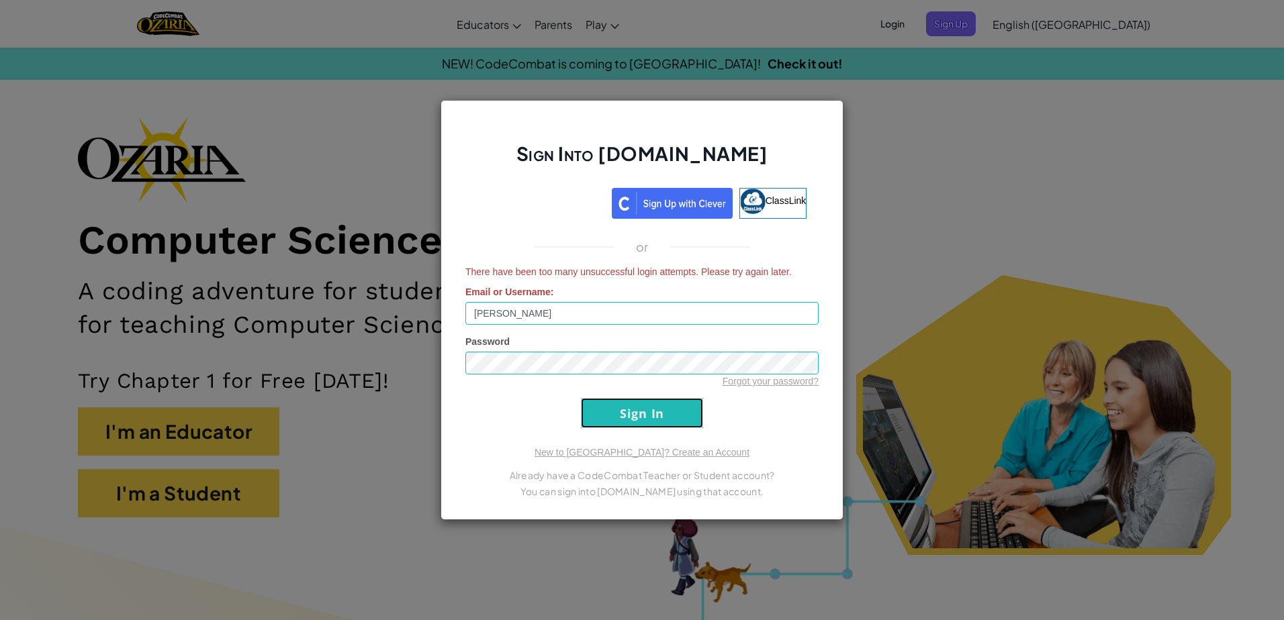
click at [648, 426] on input "Sign In" at bounding box center [642, 413] width 122 height 30
